Goal: Information Seeking & Learning: Learn about a topic

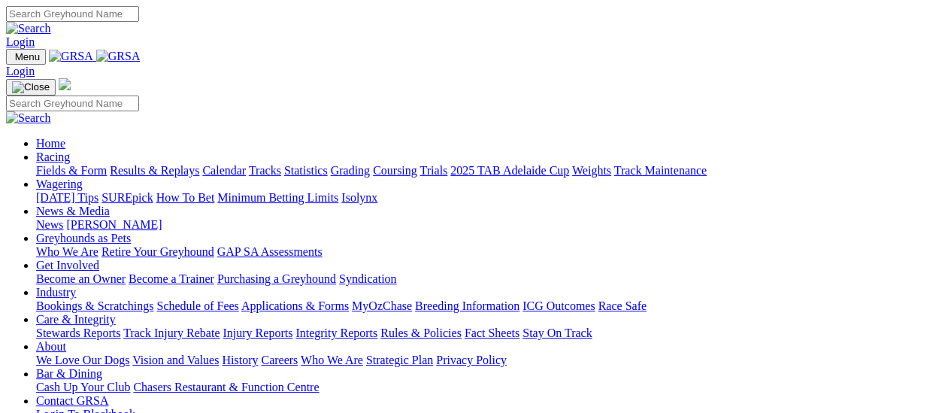
click at [77, 164] on link "Fields & Form" at bounding box center [71, 170] width 71 height 13
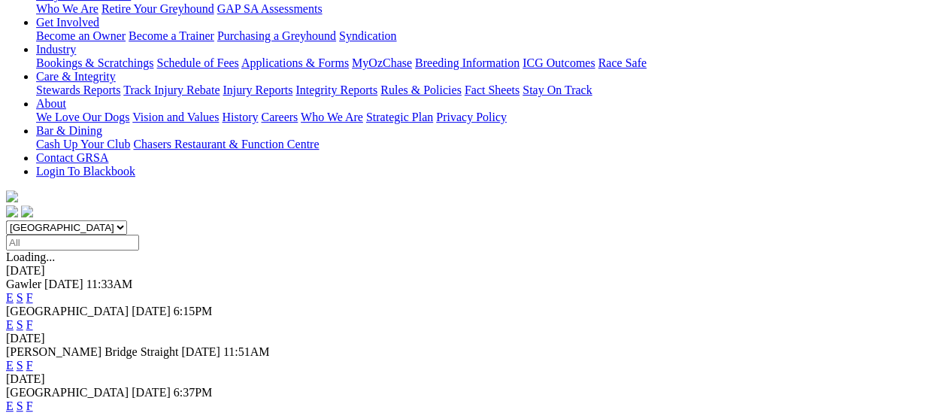
scroll to position [150, 0]
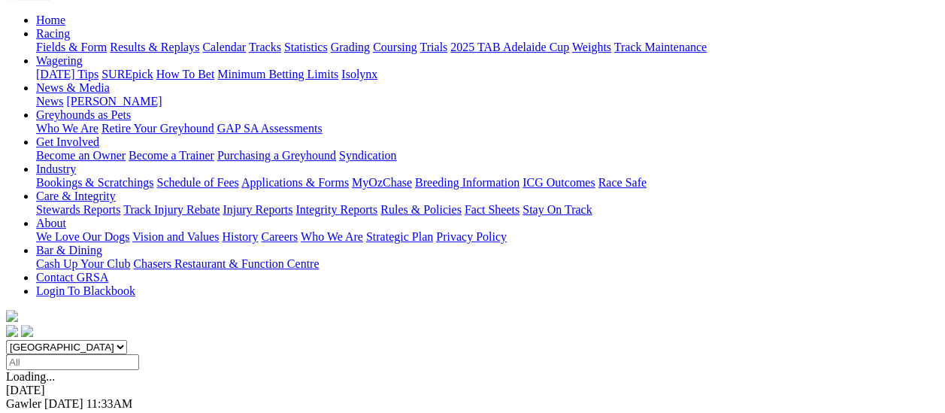
click at [33, 410] on link "F" at bounding box center [29, 416] width 7 height 13
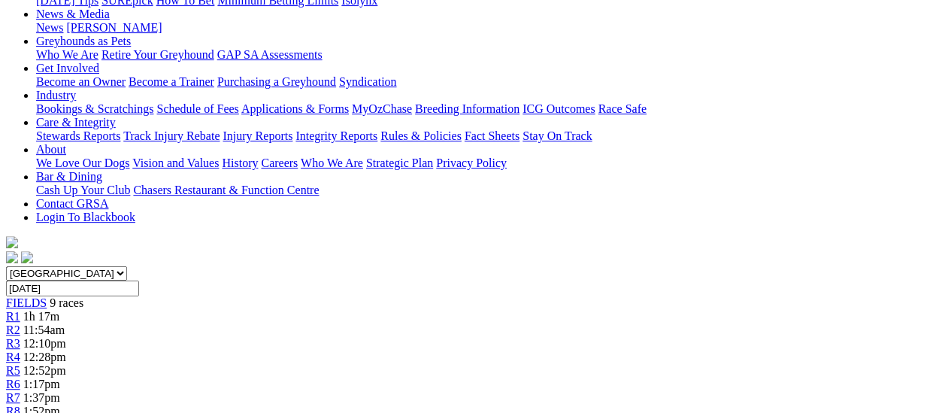
scroll to position [225, 0]
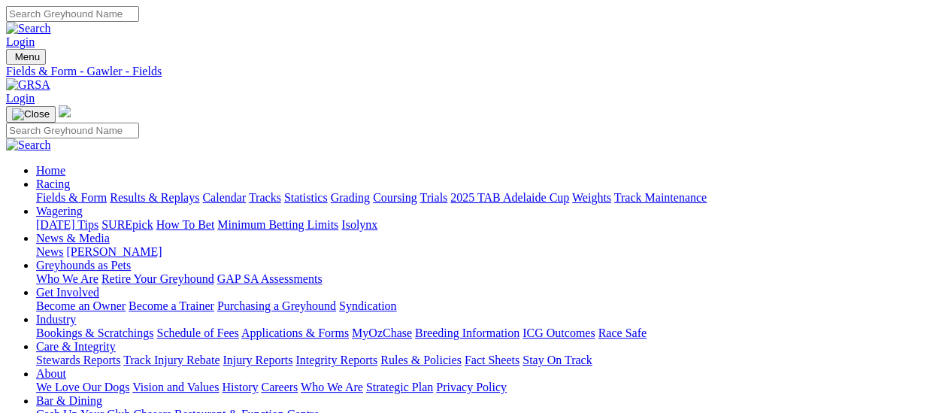
click at [47, 191] on link "Fields & Form" at bounding box center [71, 197] width 71 height 13
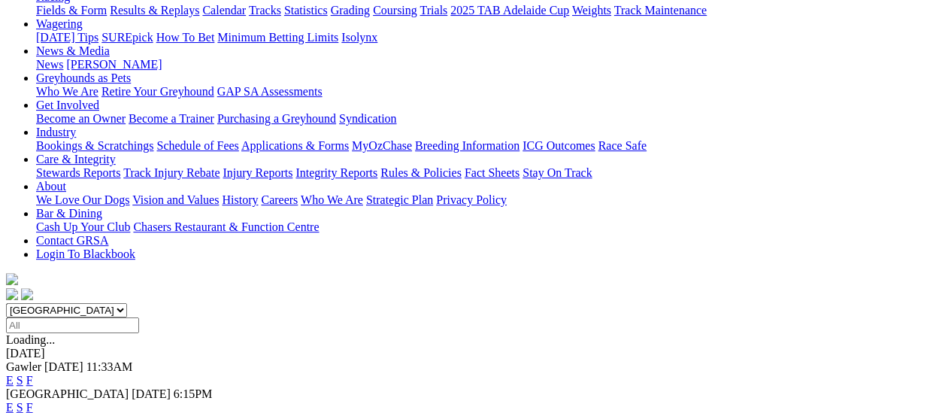
scroll to position [225, 0]
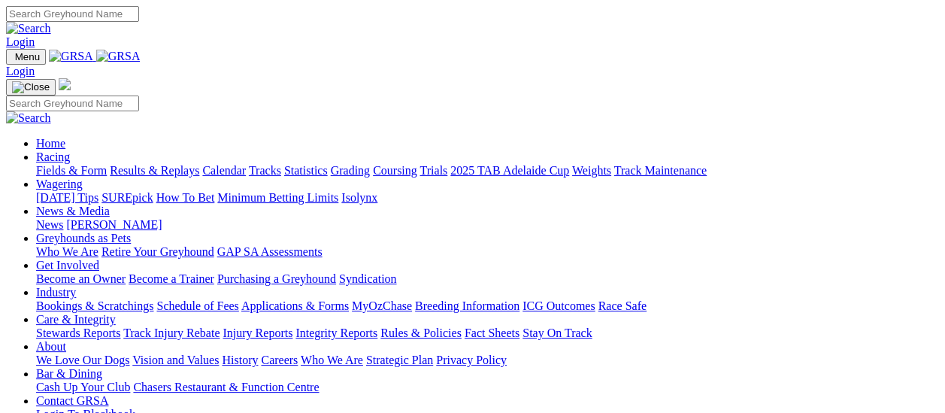
click at [63, 218] on link "News" at bounding box center [49, 224] width 27 height 13
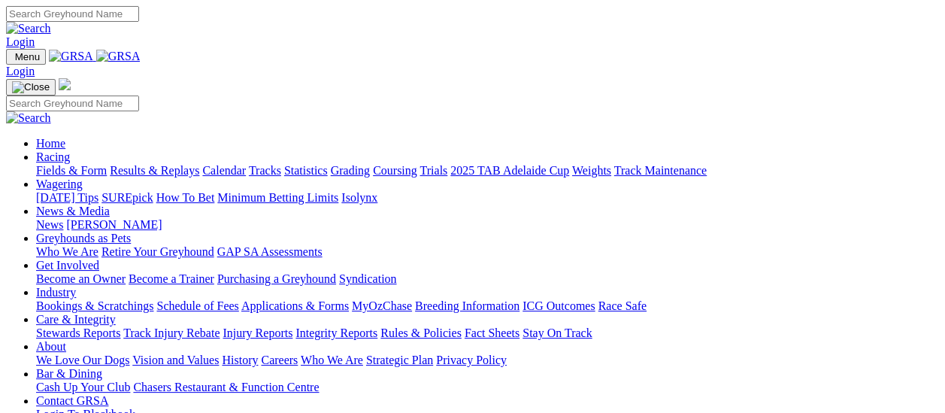
click at [84, 164] on link "Fields & Form" at bounding box center [71, 170] width 71 height 13
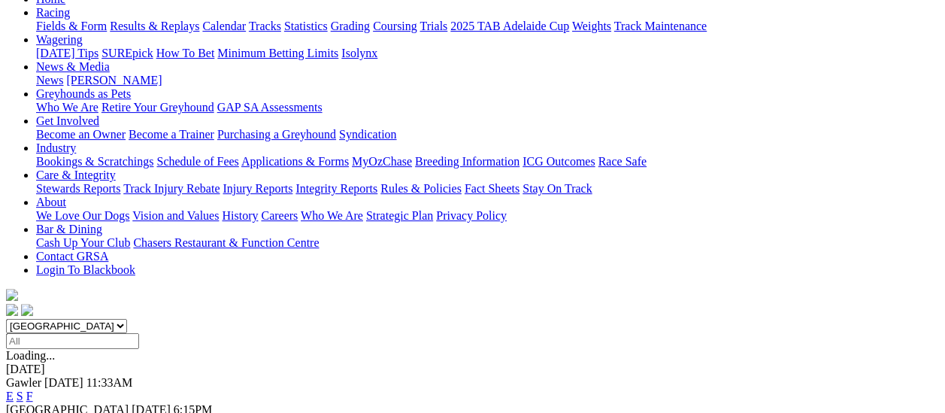
scroll to position [150, 0]
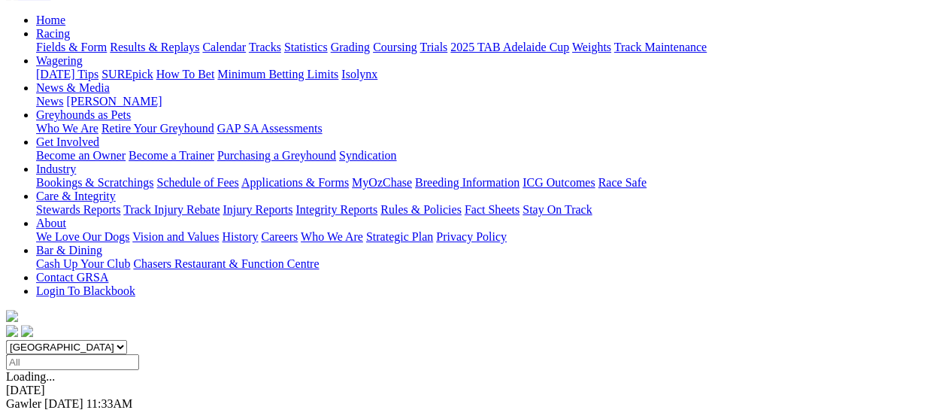
click at [33, 410] on link "F" at bounding box center [29, 416] width 7 height 13
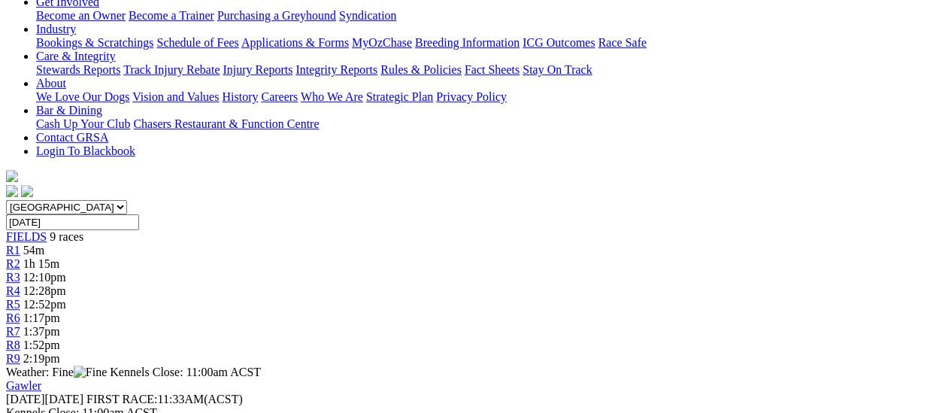
scroll to position [301, 0]
